Goal: Transaction & Acquisition: Obtain resource

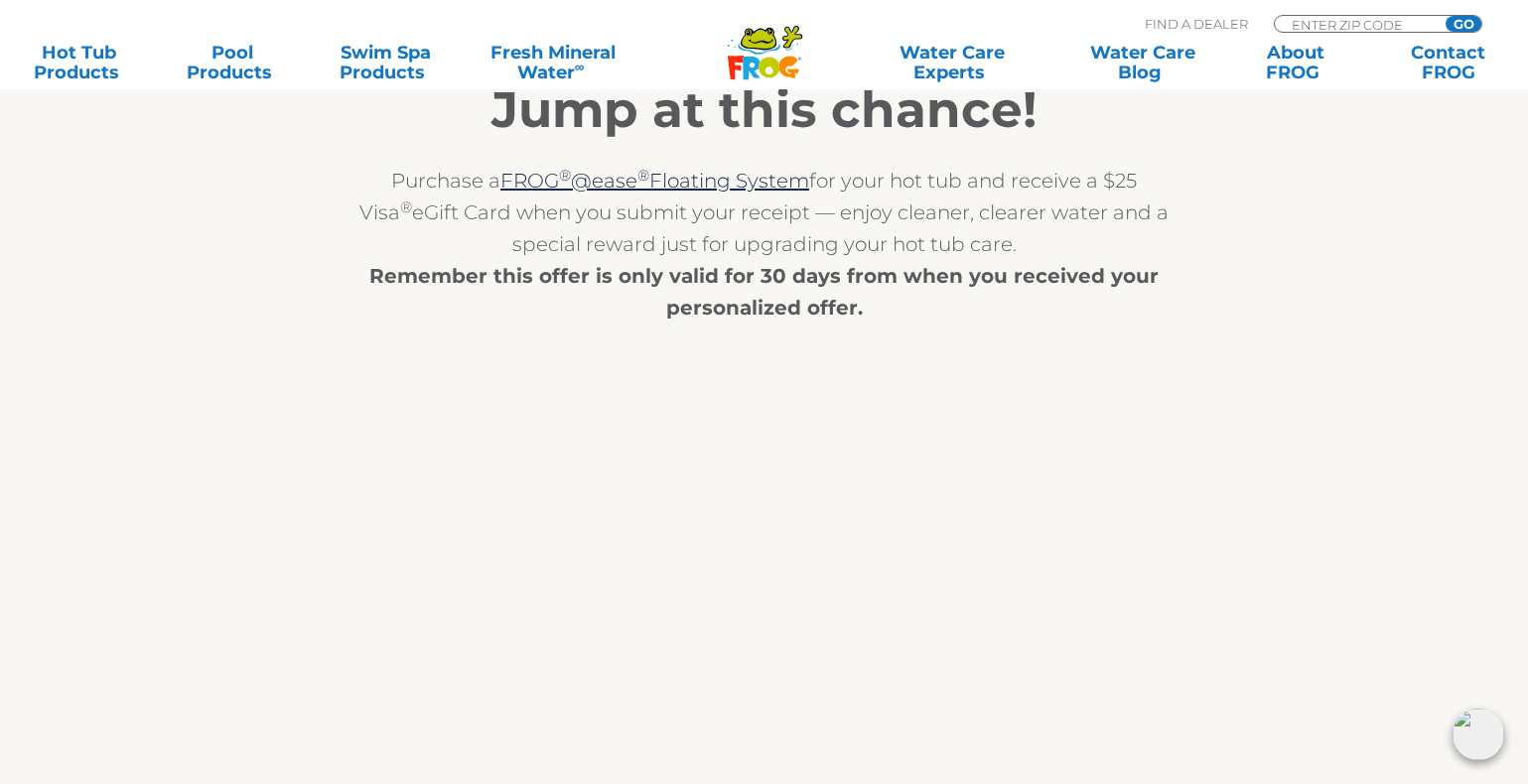
scroll to position [396, 0]
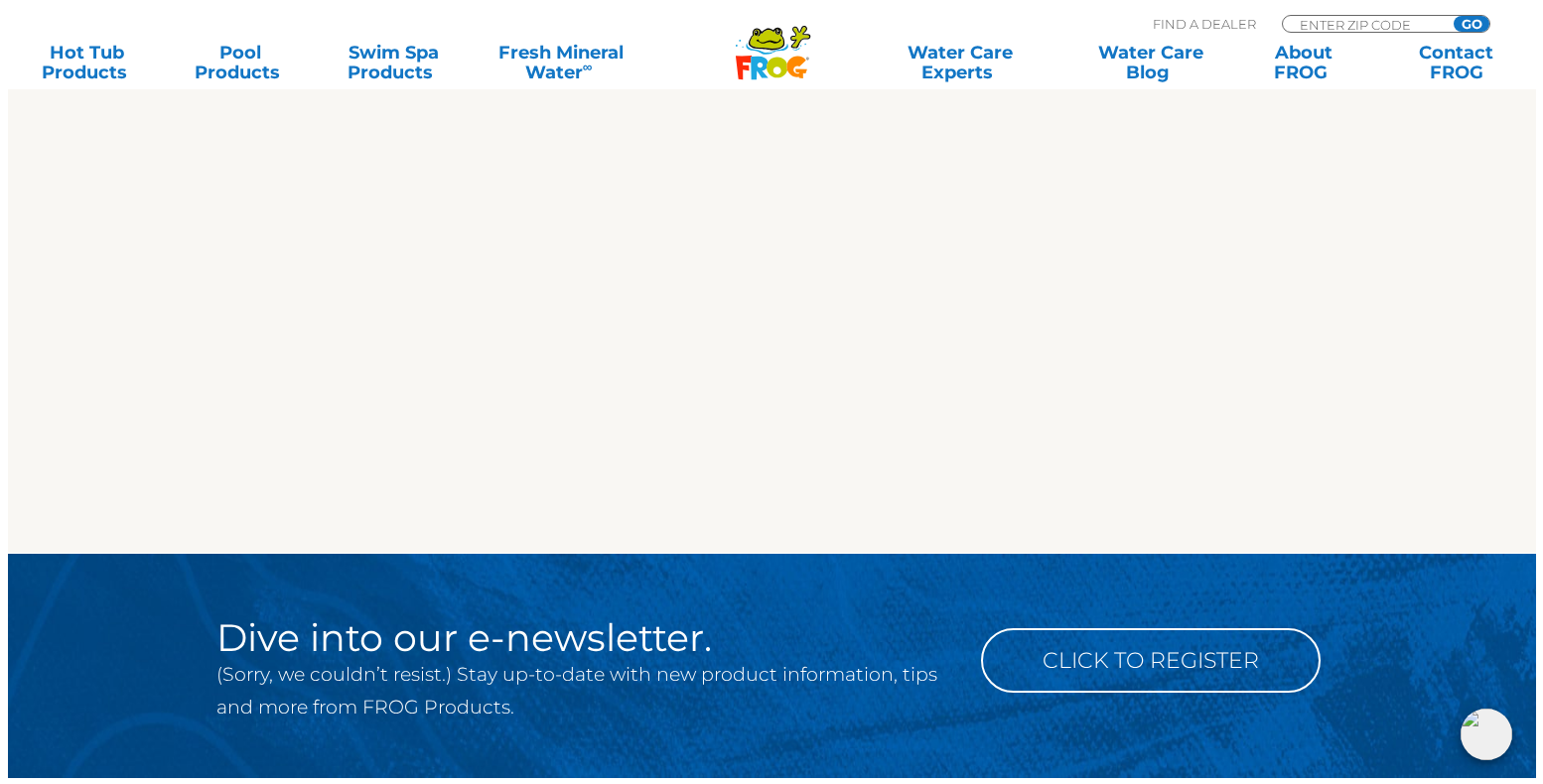
scroll to position [1984, 0]
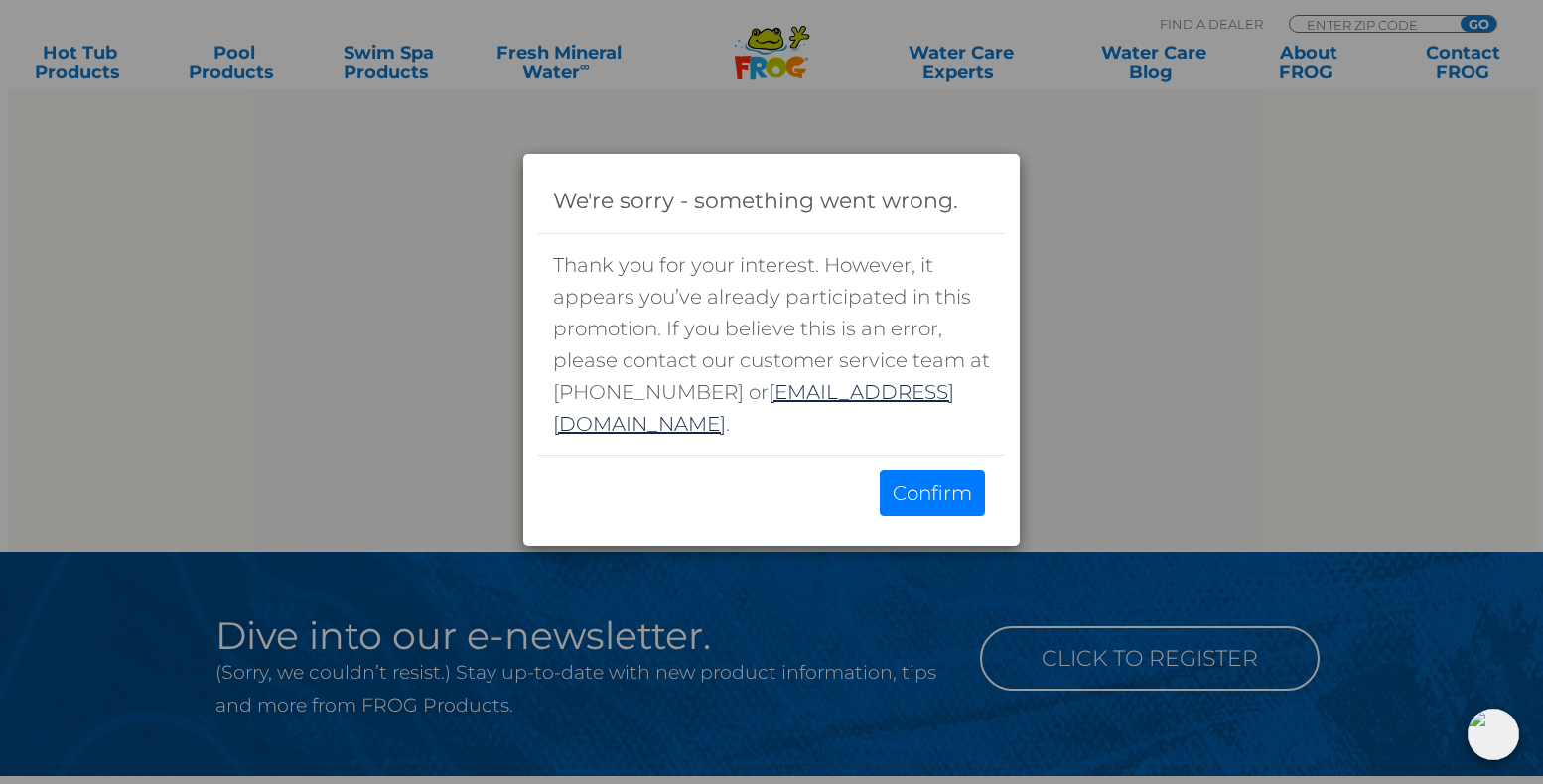
click at [943, 491] on button "Confirm" at bounding box center [933, 493] width 105 height 46
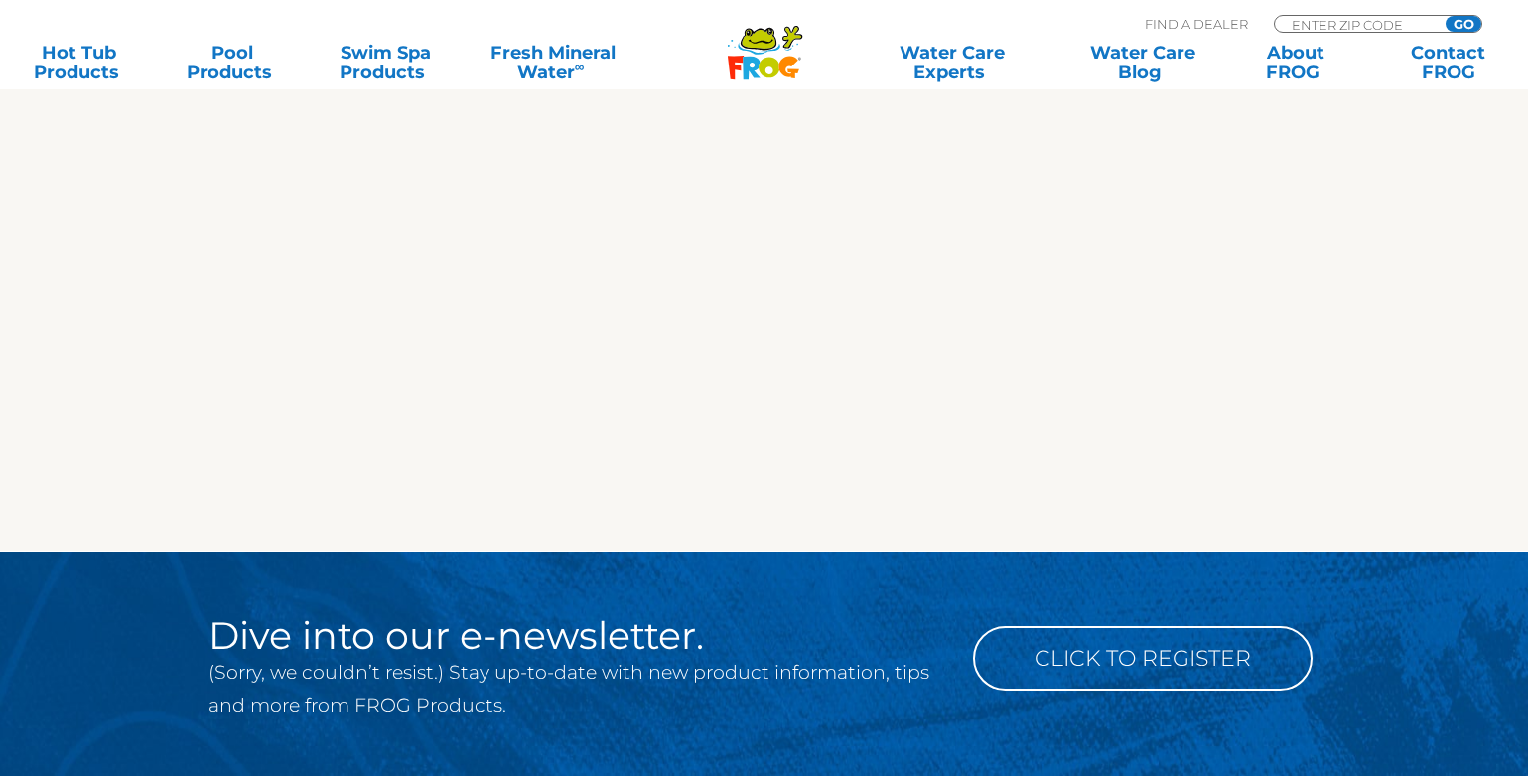
scroll to position [1984, 0]
